Goal: Find specific page/section: Find specific page/section

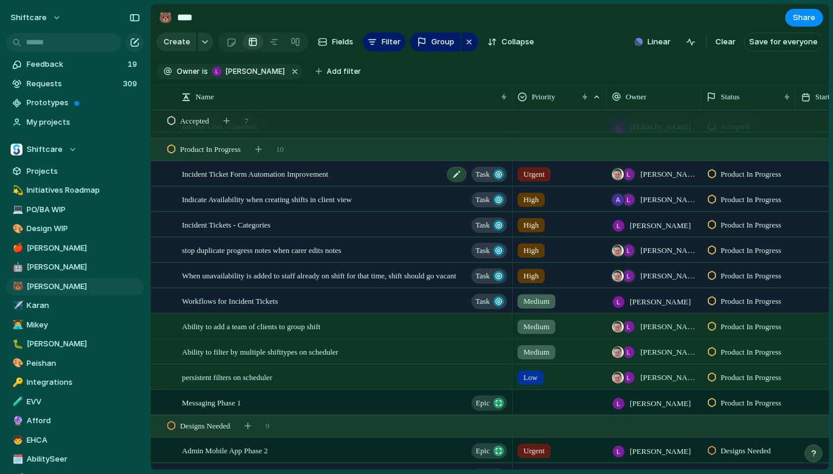
click at [350, 180] on div "Incident Ticket Form Automation Improvement Task" at bounding box center [345, 174] width 327 height 24
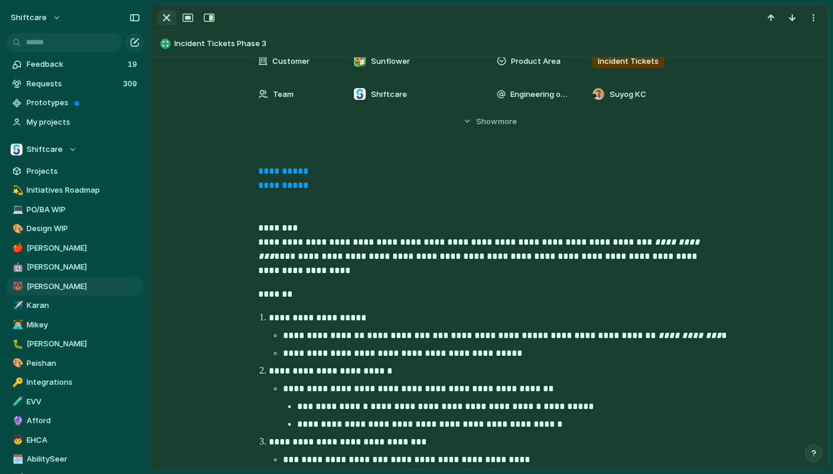
click at [169, 17] on div "button" at bounding box center [167, 18] width 14 height 14
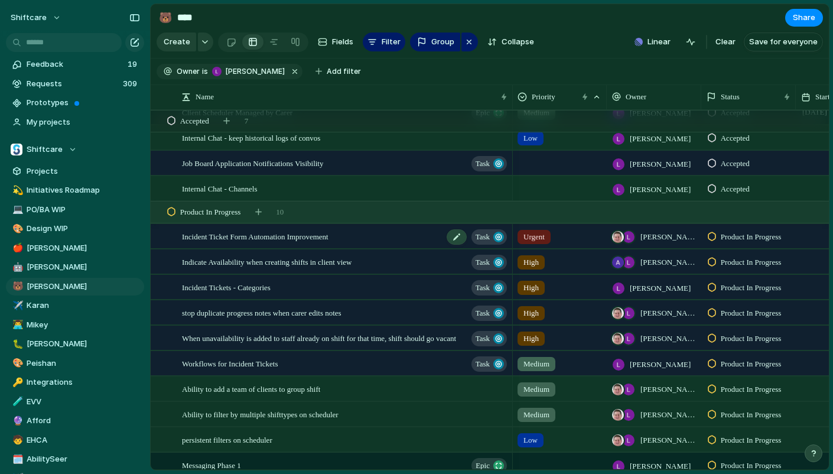
scroll to position [583, 0]
